Goal: Task Accomplishment & Management: Manage account settings

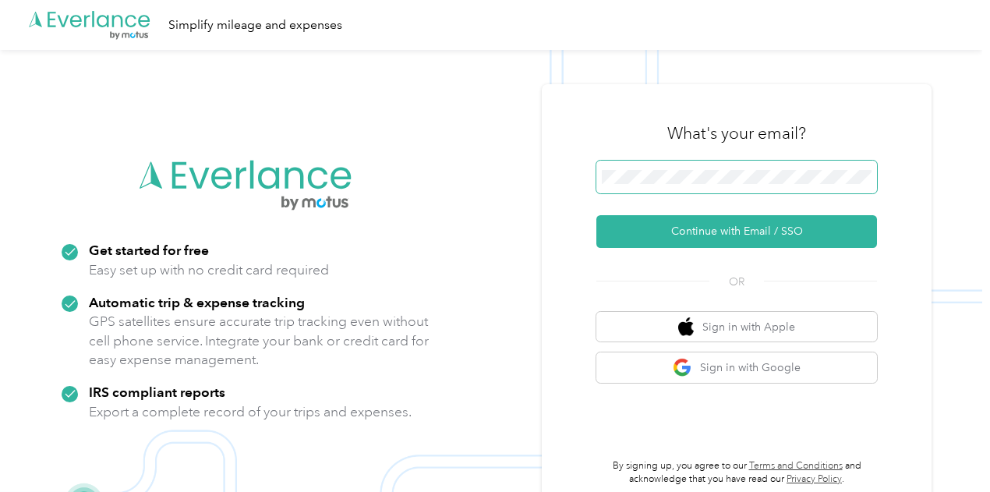
click at [705, 168] on span at bounding box center [737, 177] width 281 height 33
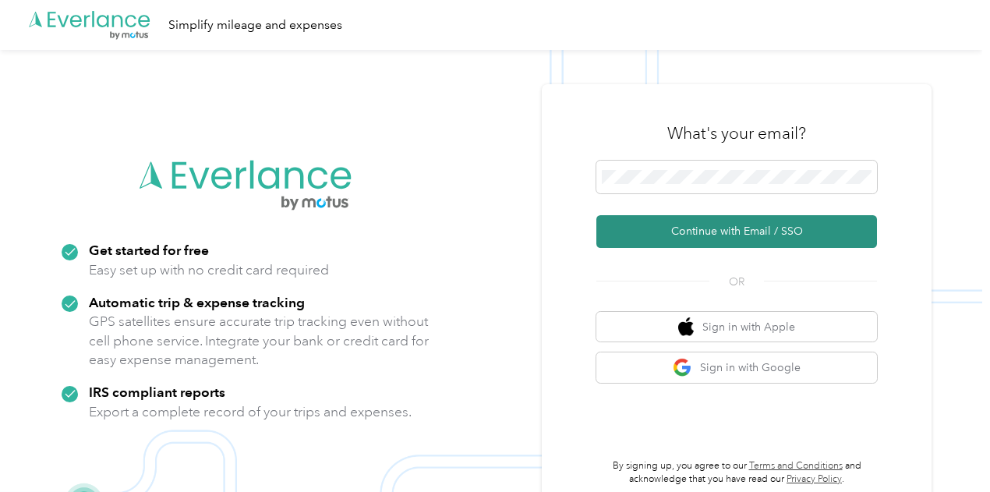
click at [727, 225] on button "Continue with Email / SSO" at bounding box center [737, 231] width 281 height 33
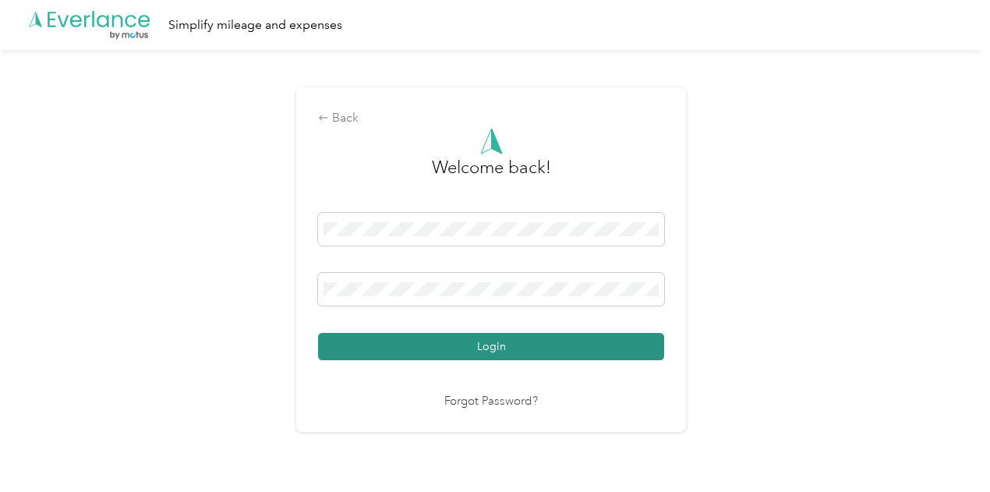
click at [557, 337] on button "Login" at bounding box center [491, 346] width 346 height 27
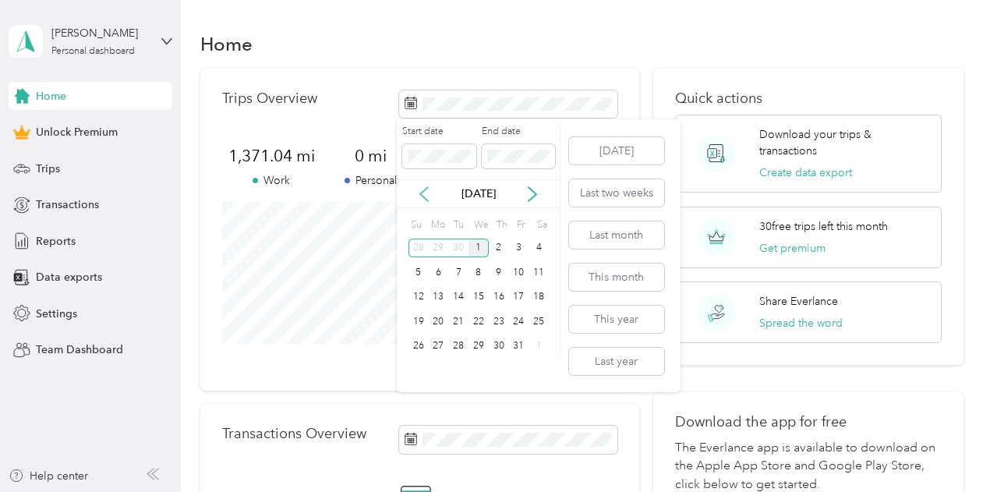
click at [421, 190] on icon at bounding box center [424, 194] width 16 height 16
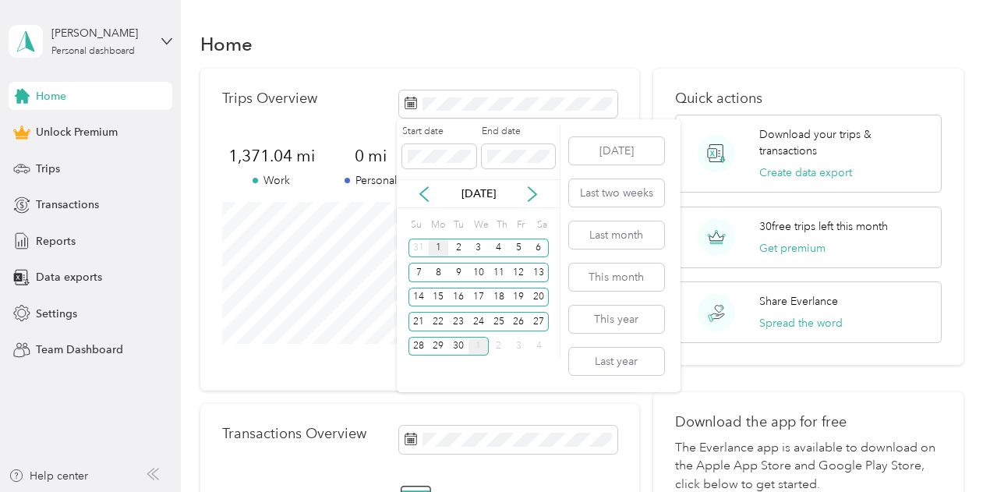
click at [433, 246] on div "1" at bounding box center [439, 248] width 20 height 19
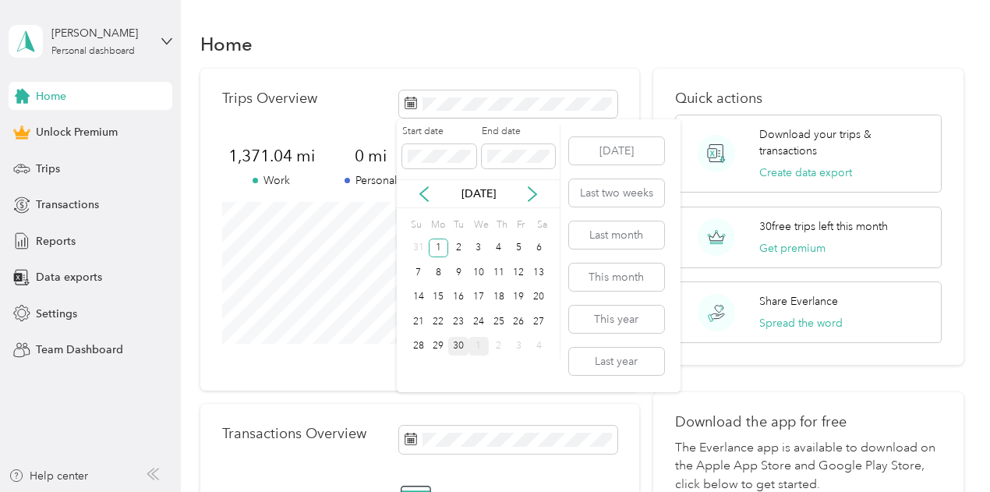
click at [456, 344] on div "30" at bounding box center [458, 346] width 20 height 19
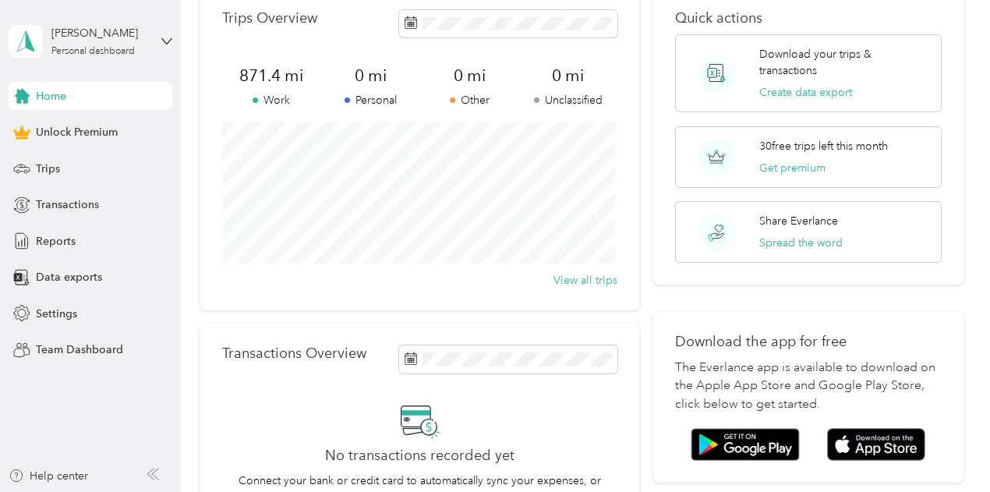
scroll to position [67, 0]
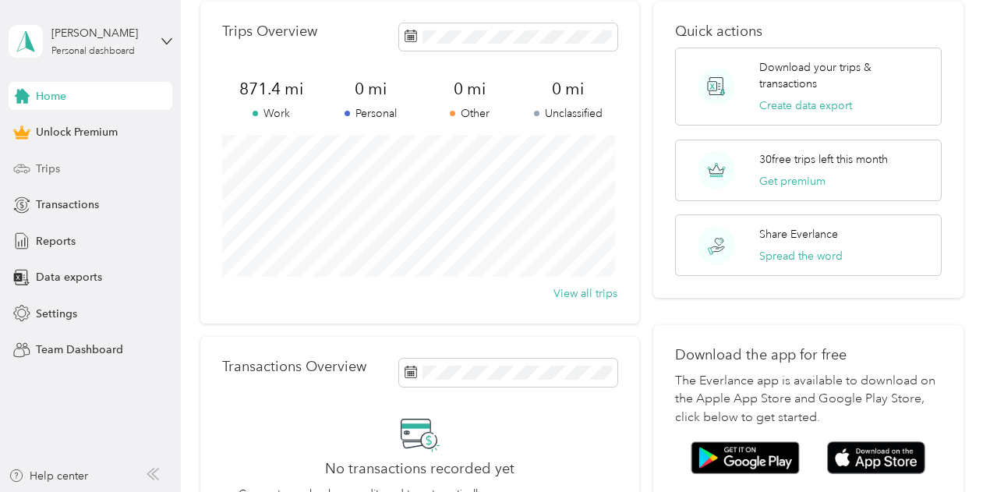
click at [51, 169] on span "Trips" at bounding box center [48, 169] width 24 height 16
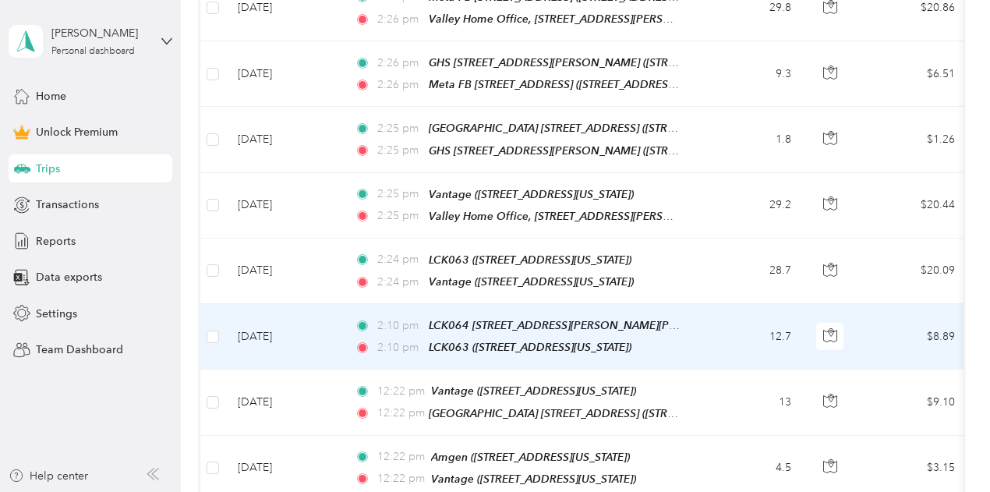
scroll to position [1794, 0]
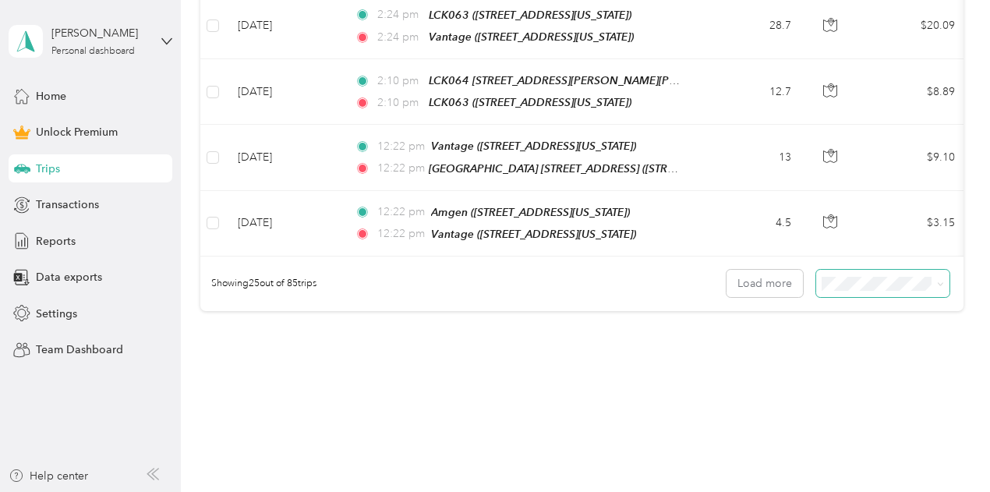
click at [937, 281] on icon at bounding box center [940, 284] width 7 height 7
click at [887, 342] on li "100 per load" at bounding box center [879, 332] width 133 height 27
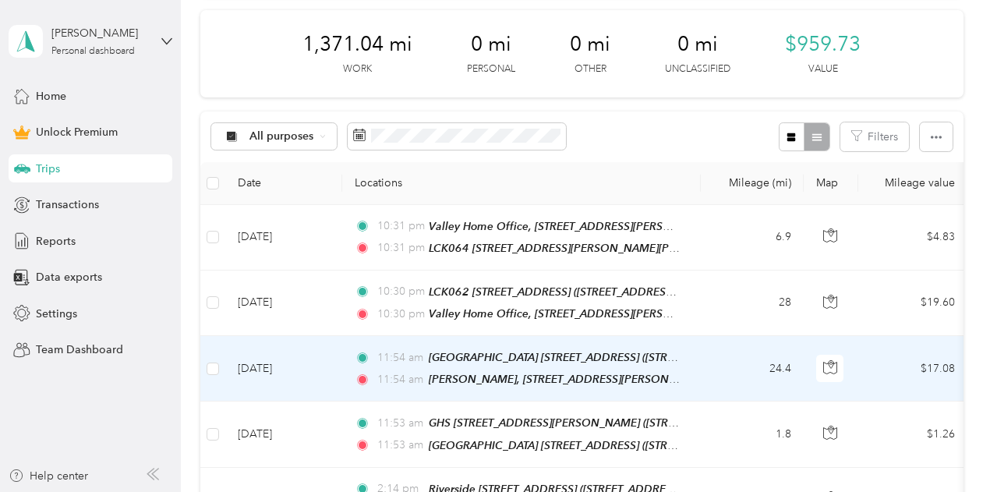
scroll to position [225, 0]
